Goal: Contribute content: Add original content to the website for others to see

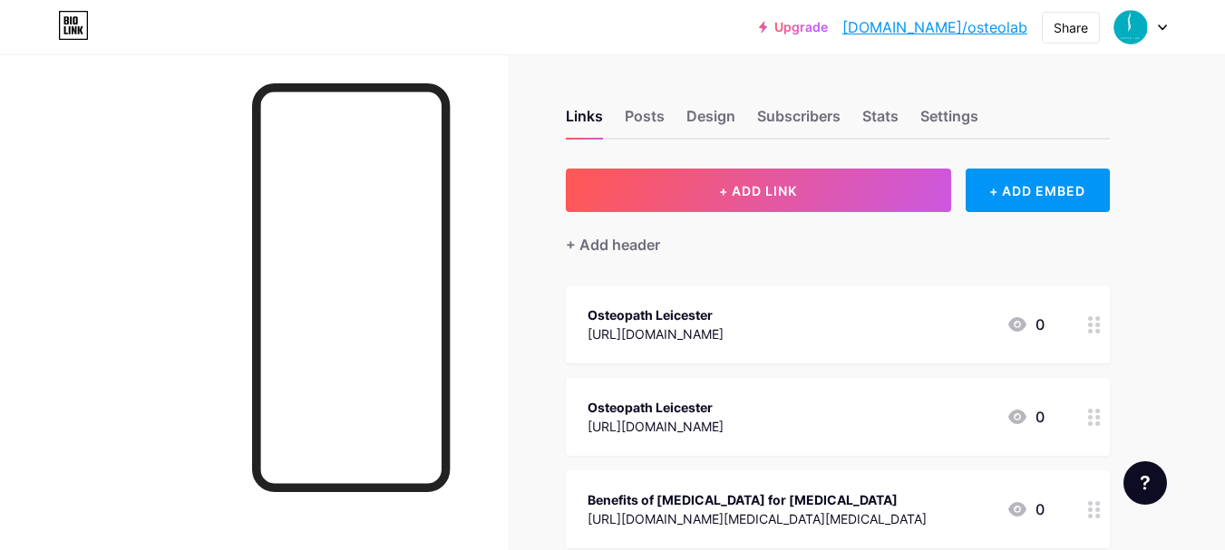
click at [829, 213] on div "+ Add header" at bounding box center [838, 234] width 544 height 44
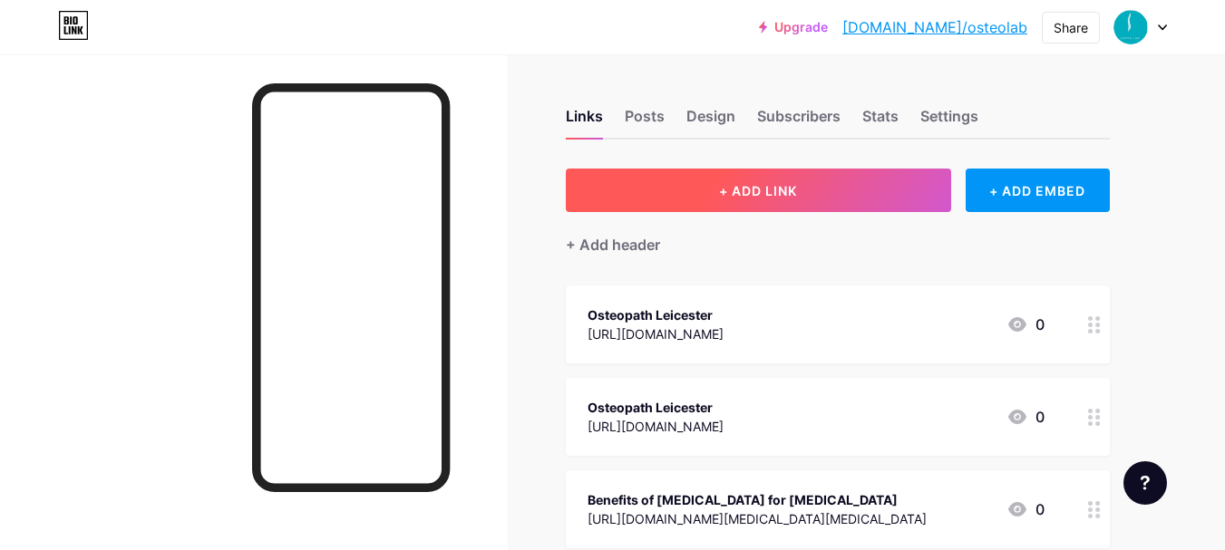
click at [719, 195] on span "+ ADD LINK" at bounding box center [758, 190] width 78 height 15
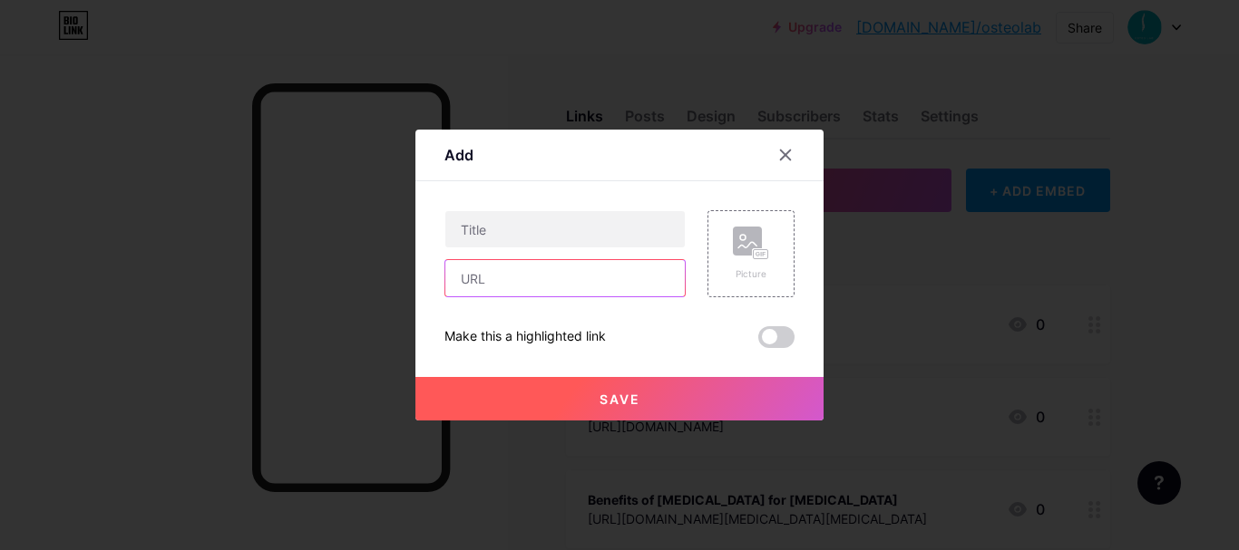
click at [582, 279] on input "text" at bounding box center [564, 278] width 239 height 36
paste input "[URL][DOMAIN_NAME]"
type input "[URL][DOMAIN_NAME]"
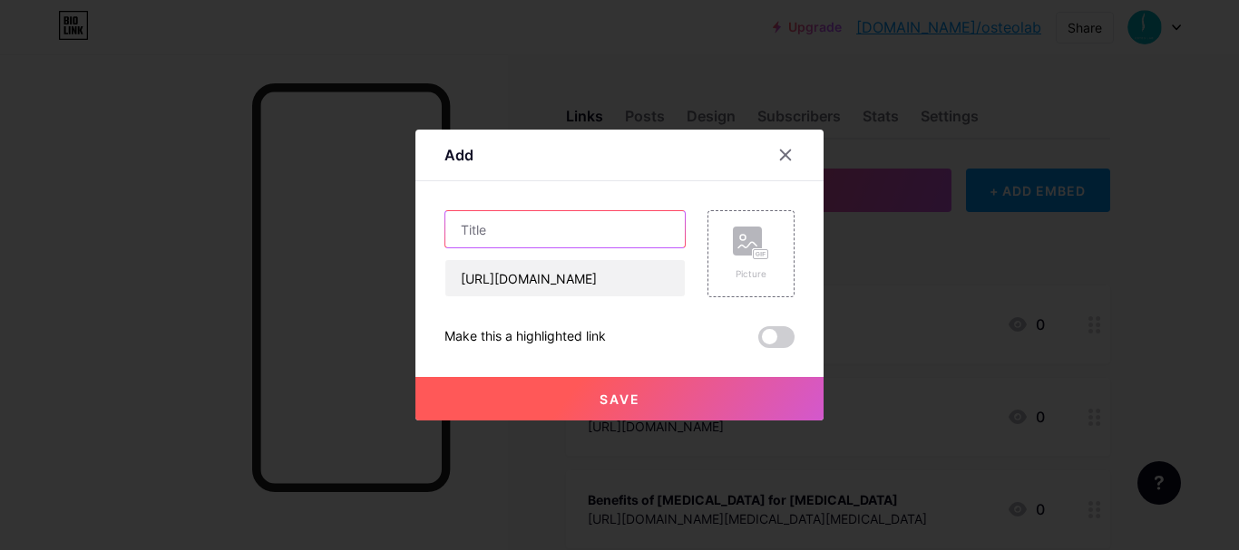
drag, startPoint x: 561, startPoint y: 237, endPoint x: 572, endPoint y: 160, distance: 77.8
click at [561, 237] on input "text" at bounding box center [564, 229] width 239 height 36
paste input "The Importance of Cranial [MEDICAL_DATA] for Kids’ Health"
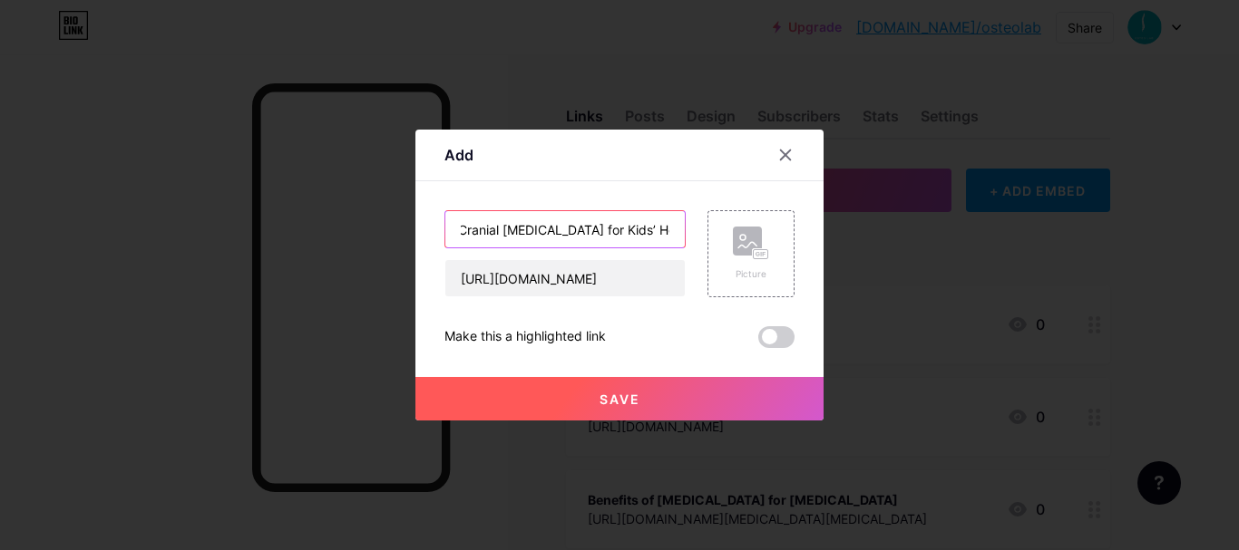
type input "The Importance of Cranial [MEDICAL_DATA] for Kids’ Health"
click at [781, 335] on span at bounding box center [776, 337] width 36 height 22
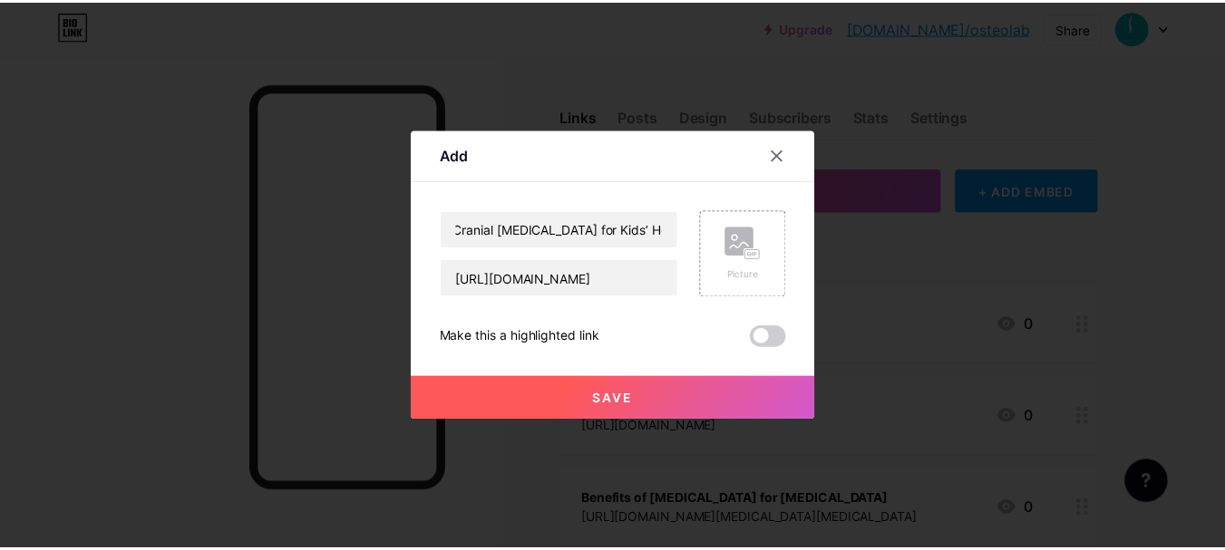
scroll to position [0, 0]
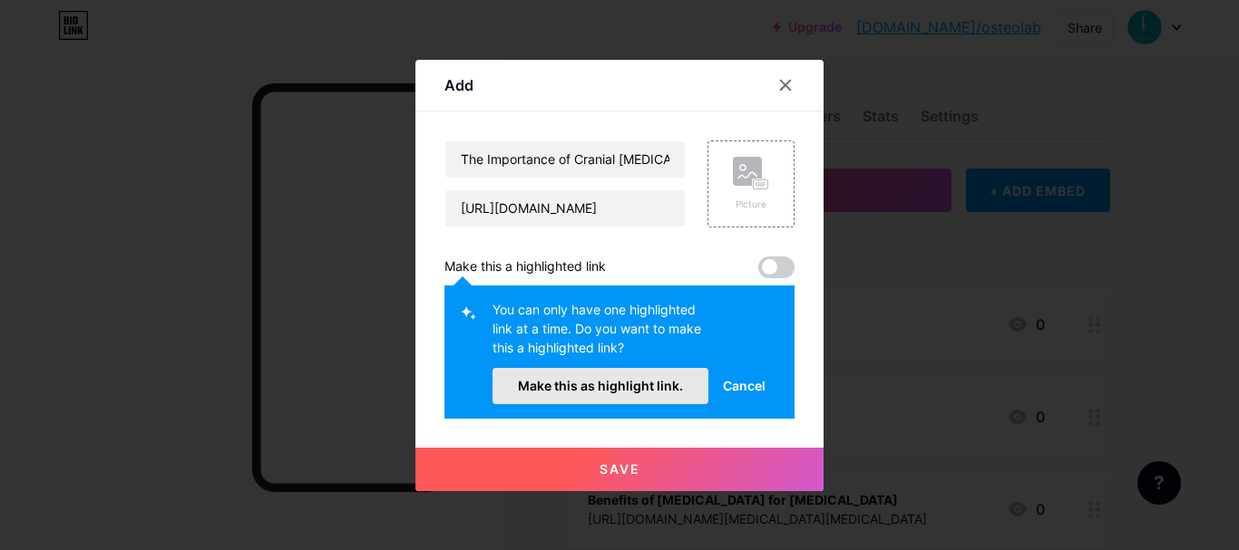
click at [666, 390] on span "Make this as highlight link." at bounding box center [600, 385] width 165 height 15
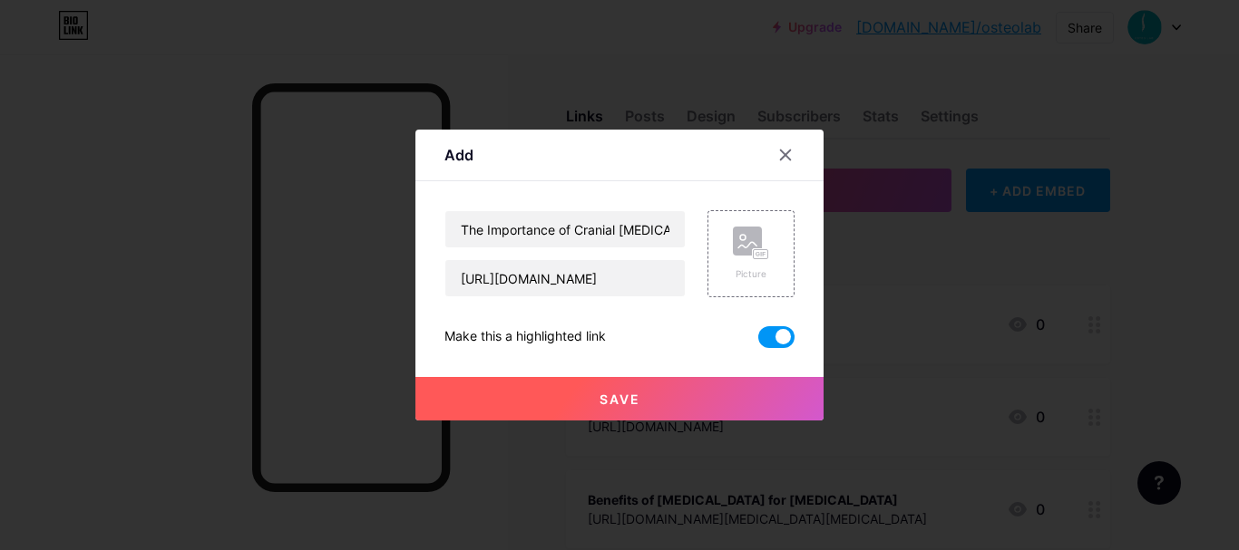
click at [622, 396] on span "Save" at bounding box center [619, 399] width 41 height 15
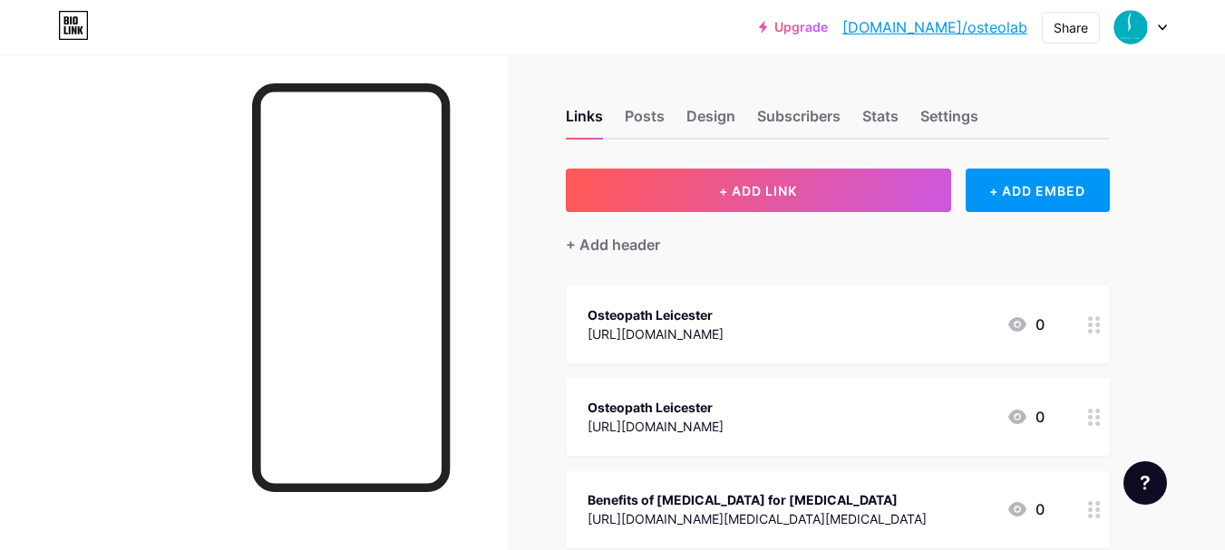
click at [978, 29] on link "[DOMAIN_NAME]/osteolab" at bounding box center [934, 27] width 185 height 22
